Goal: Information Seeking & Learning: Find specific fact

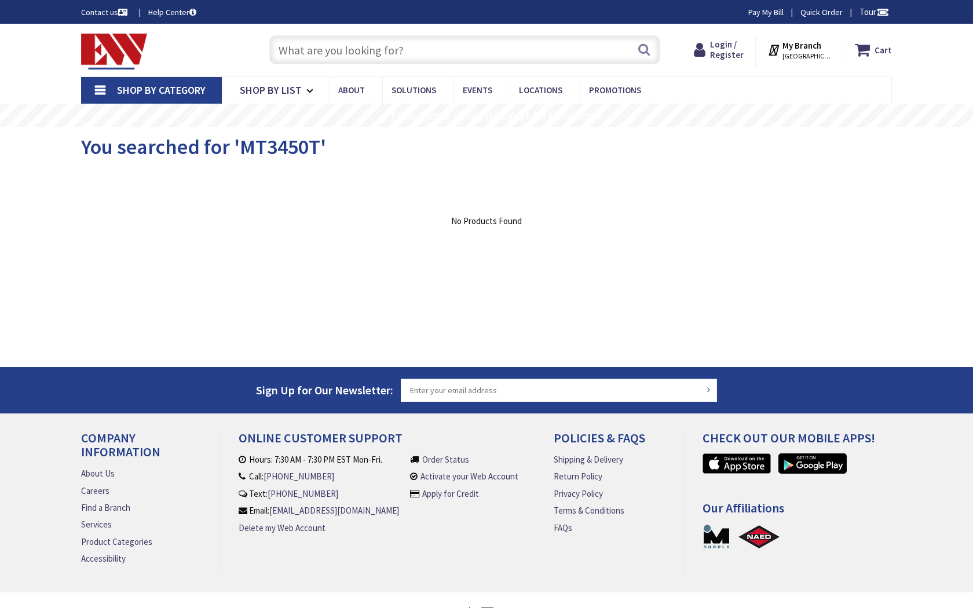
type input "Gateway Park, 653 Newark St., Hoboken, NJ 07030, USA"
